Goal: Information Seeking & Learning: Learn about a topic

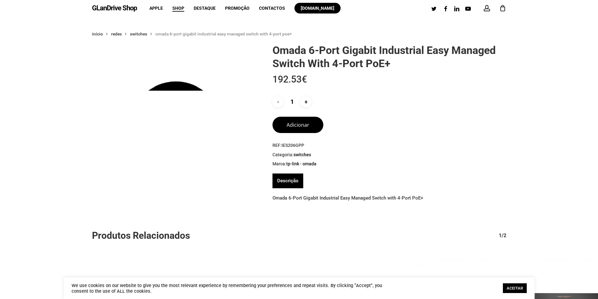
click at [177, 97] on div "Omada 6-Port Gigabit Industrial Easy Managed Switch with 4-Port PoE+ 192.53 € -…" at bounding box center [299, 232] width 414 height 376
click at [175, 88] on img at bounding box center [176, 128] width 168 height 168
drag, startPoint x: 177, startPoint y: 97, endPoint x: 163, endPoint y: 129, distance: 35.0
click at [164, 129] on div "Omada 6-Port Gigabit Industrial Easy Managed Switch with 4-Port PoE+ 192.53 € -…" at bounding box center [299, 232] width 414 height 376
click at [144, 35] on link "Switches" at bounding box center [138, 34] width 17 height 6
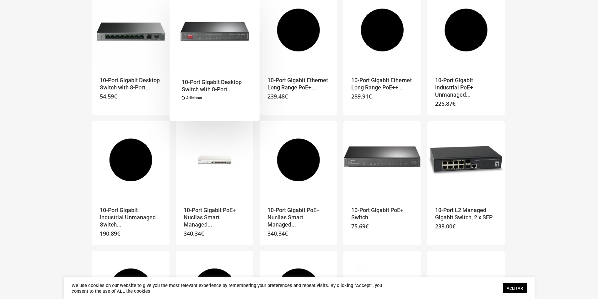
scroll to position [345, 0]
